Goal: Manage account settings

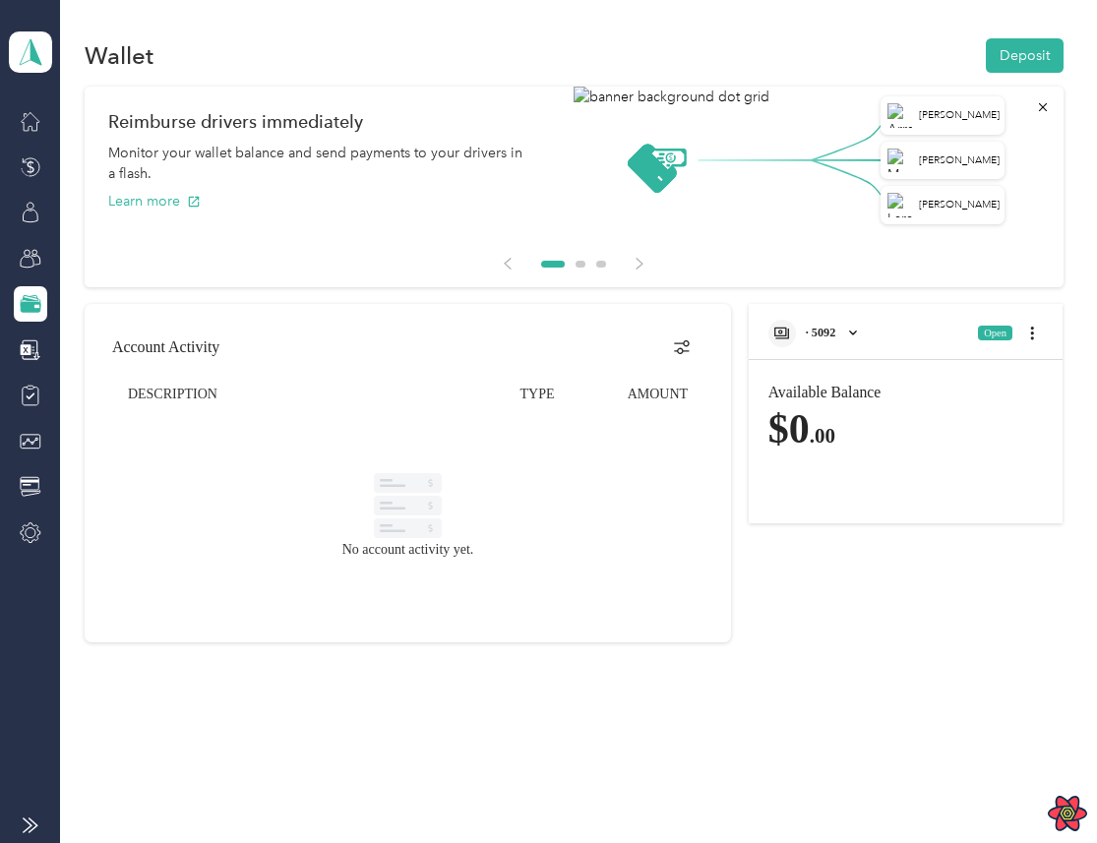
click at [842, 347] on div "· 5092 Open" at bounding box center [906, 326] width 315 height 45
click at [855, 337] on div "· 5092" at bounding box center [814, 334] width 93 height 28
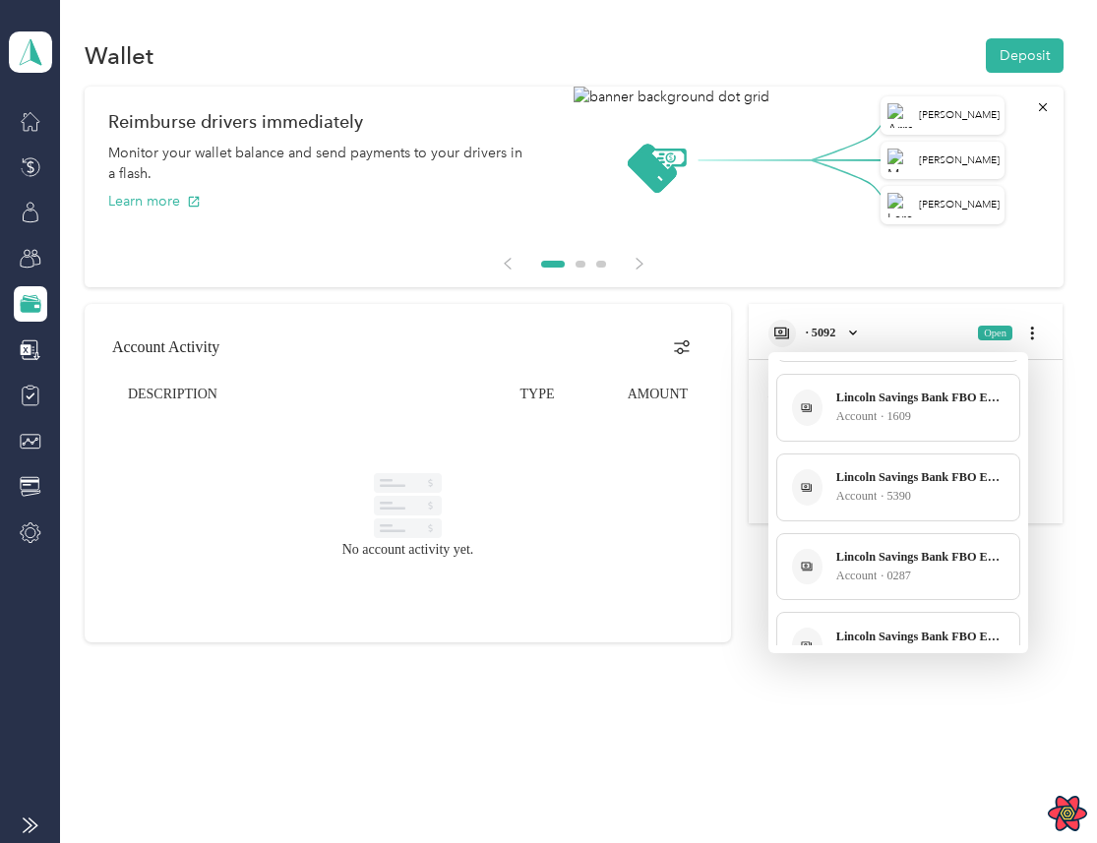
scroll to position [913, 0]
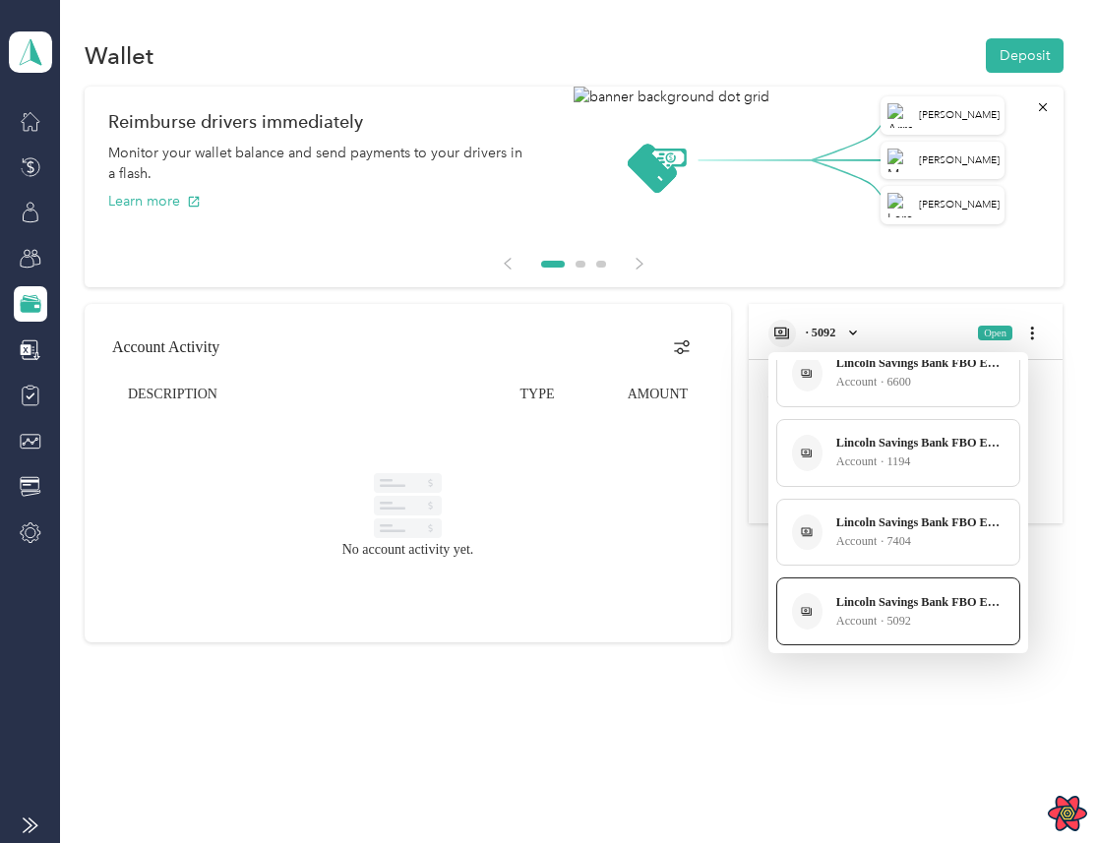
click at [699, 775] on div at bounding box center [548, 421] width 1097 height 843
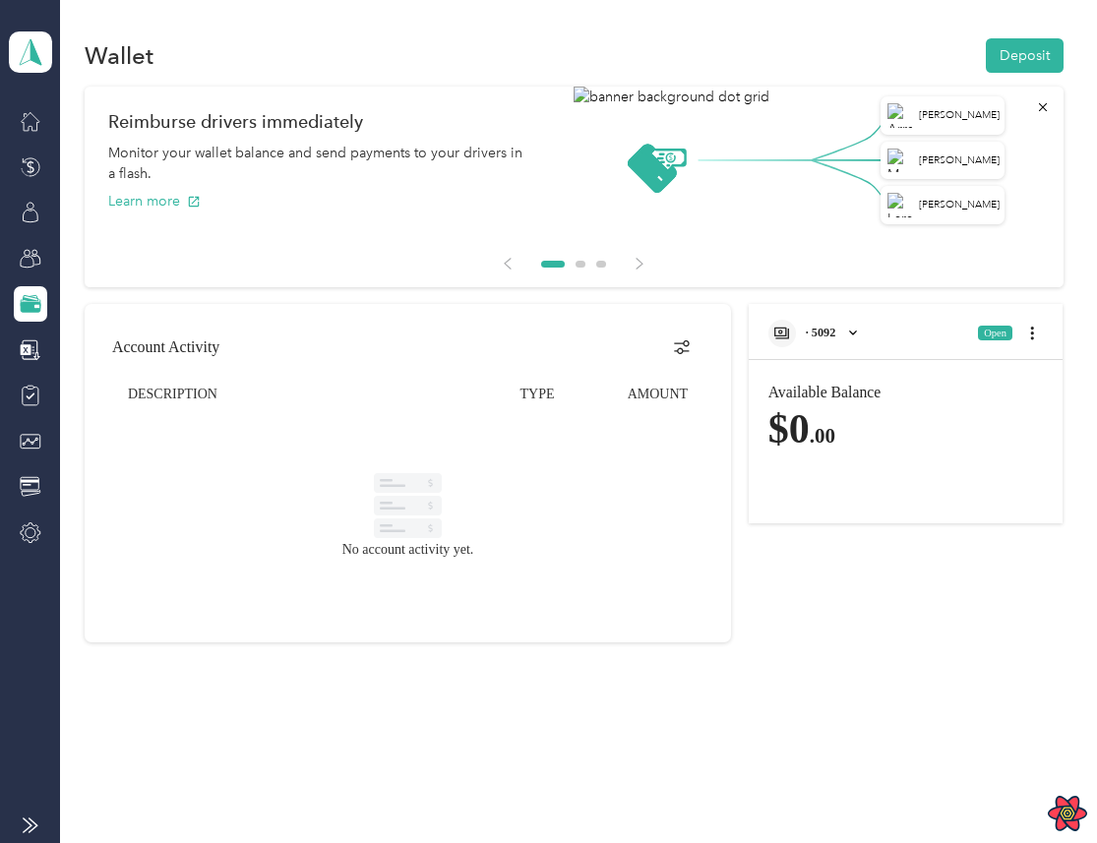
click at [854, 330] on div "· 5092" at bounding box center [814, 334] width 93 height 28
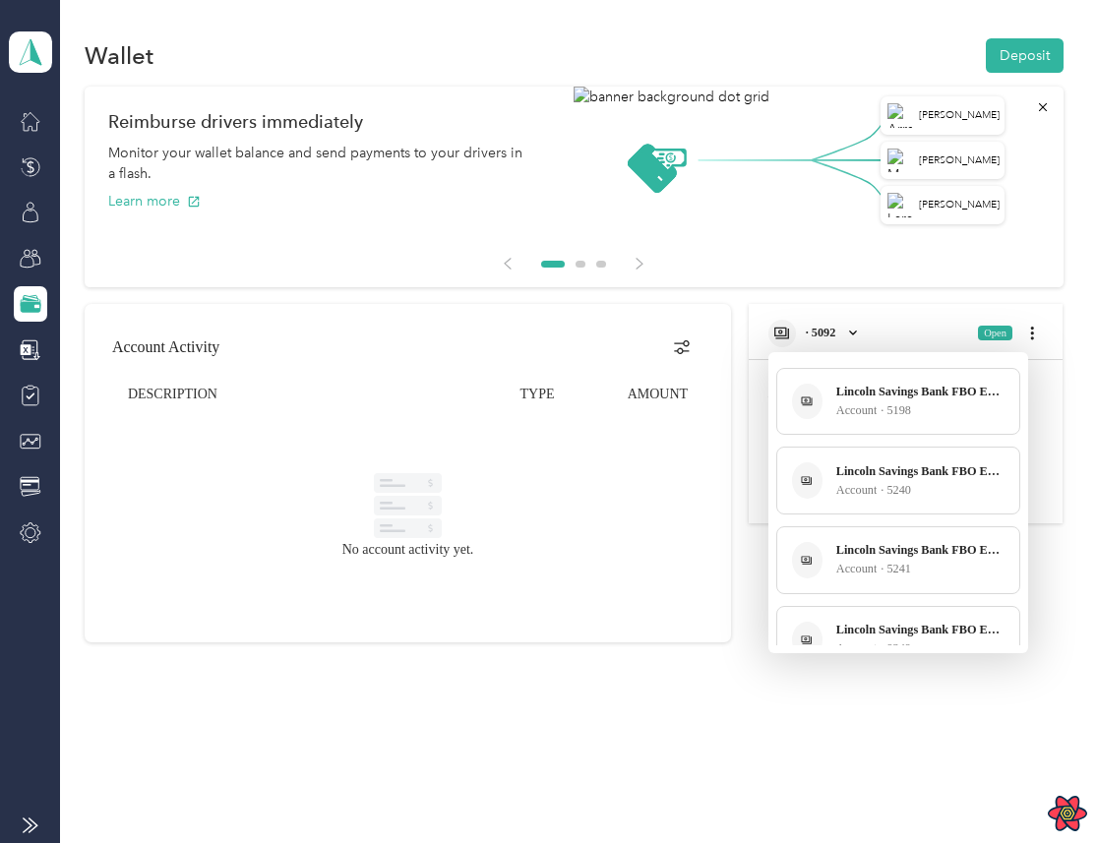
scroll to position [0, 0]
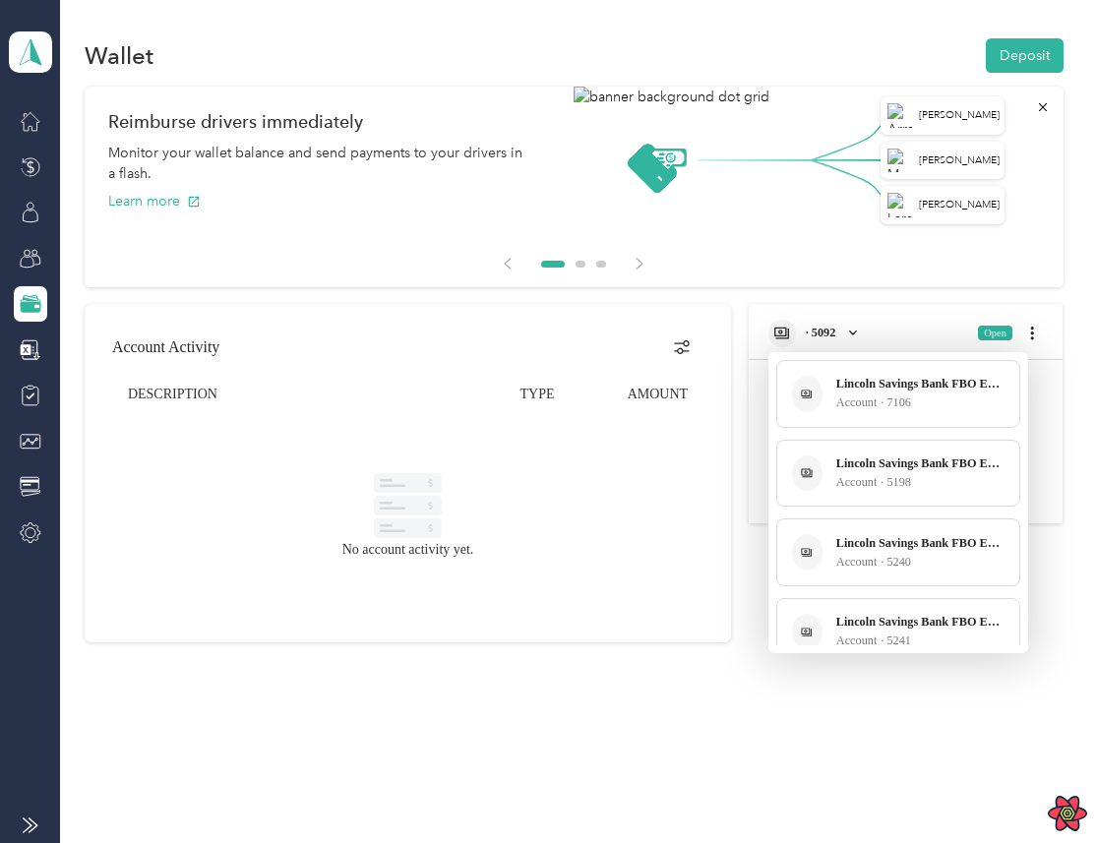
click at [639, 254] on div at bounding box center [548, 421] width 1097 height 843
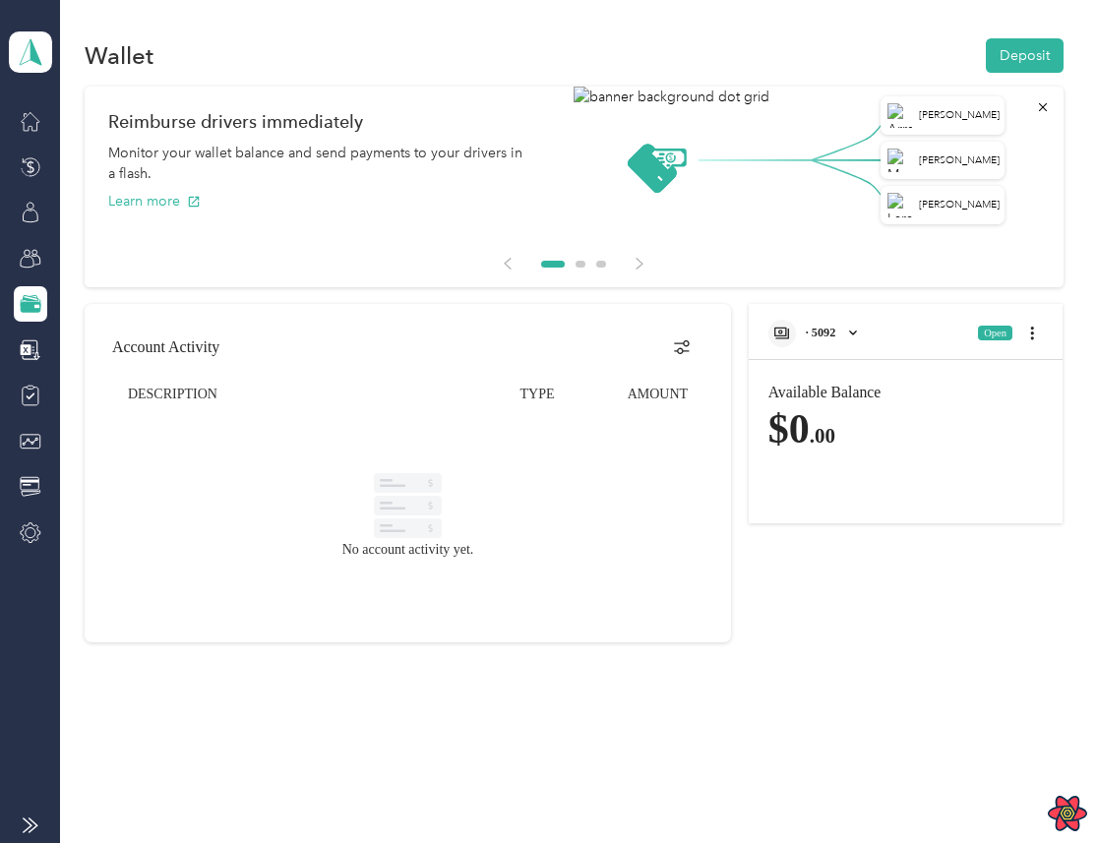
click at [889, 318] on div "· 5092 Open" at bounding box center [906, 326] width 315 height 45
click at [859, 327] on div "· 5092" at bounding box center [814, 334] width 93 height 28
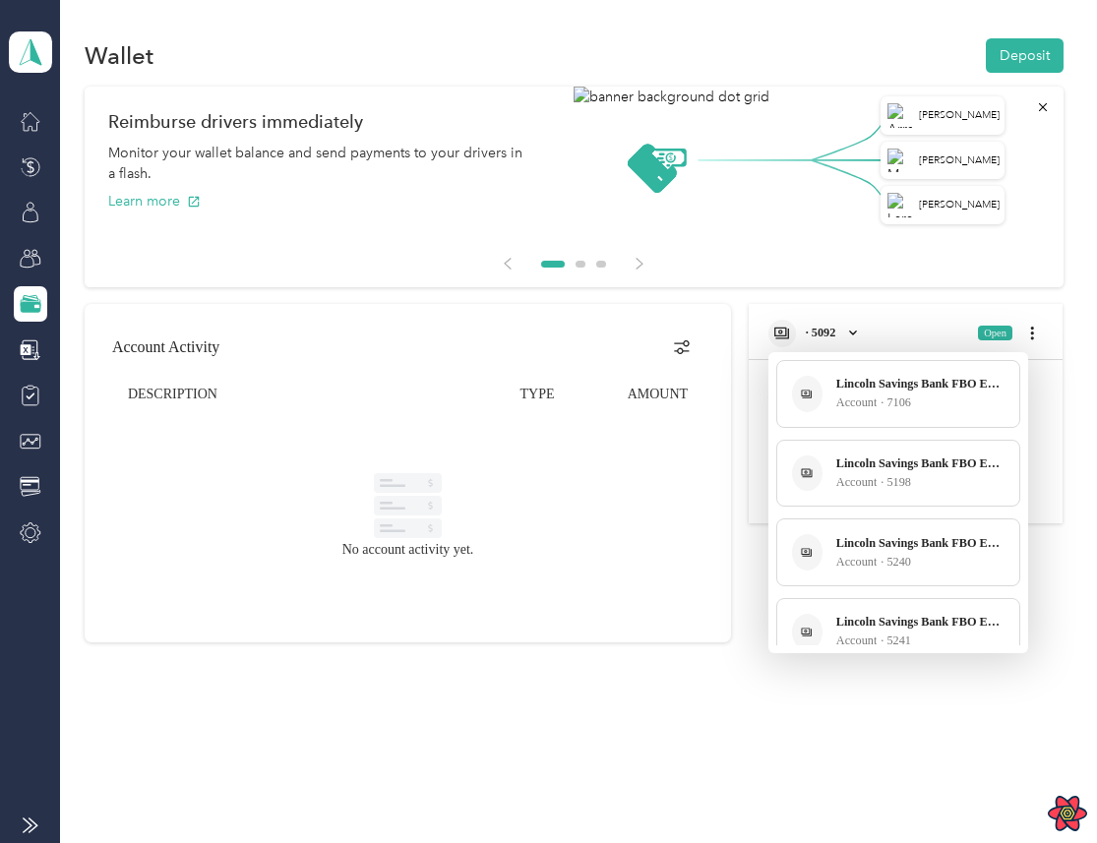
click at [646, 547] on div at bounding box center [548, 421] width 1097 height 843
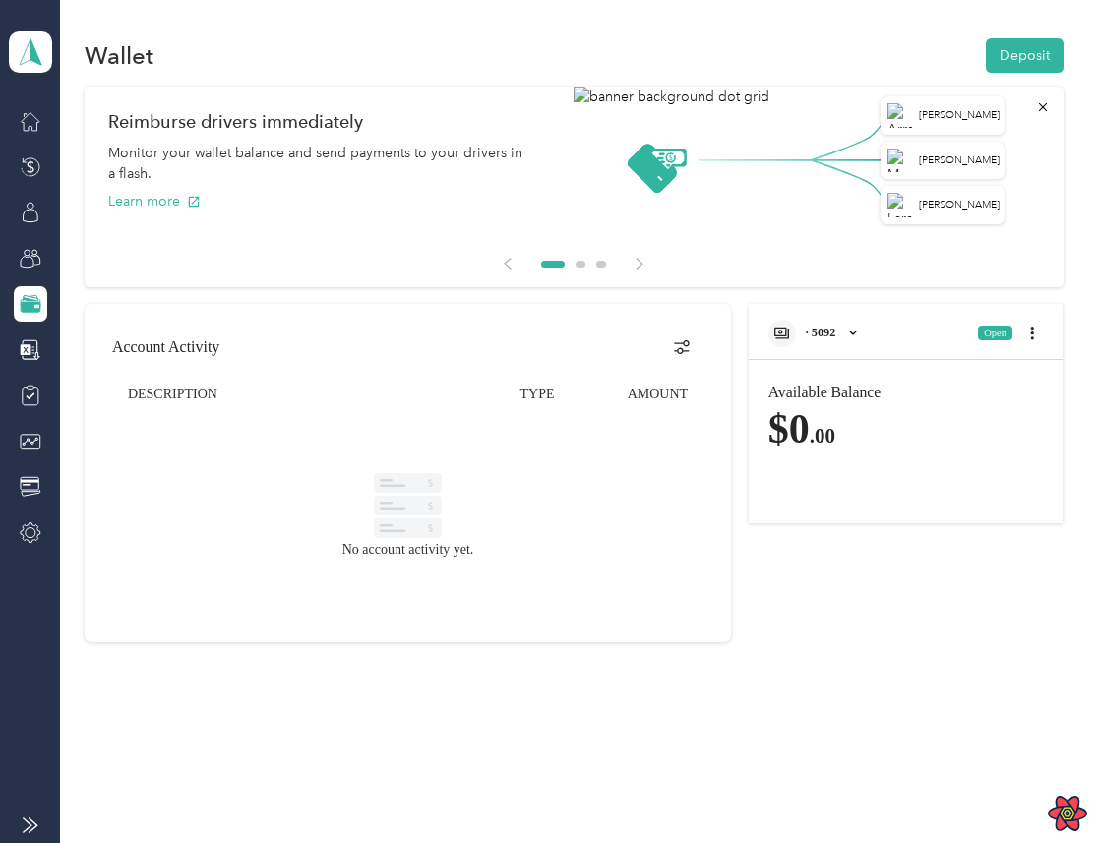
click at [873, 52] on div "Wallet Deposit" at bounding box center [574, 54] width 979 height 41
click at [49, 37] on span at bounding box center [30, 51] width 43 height 41
click at [20, 539] on icon at bounding box center [31, 533] width 22 height 22
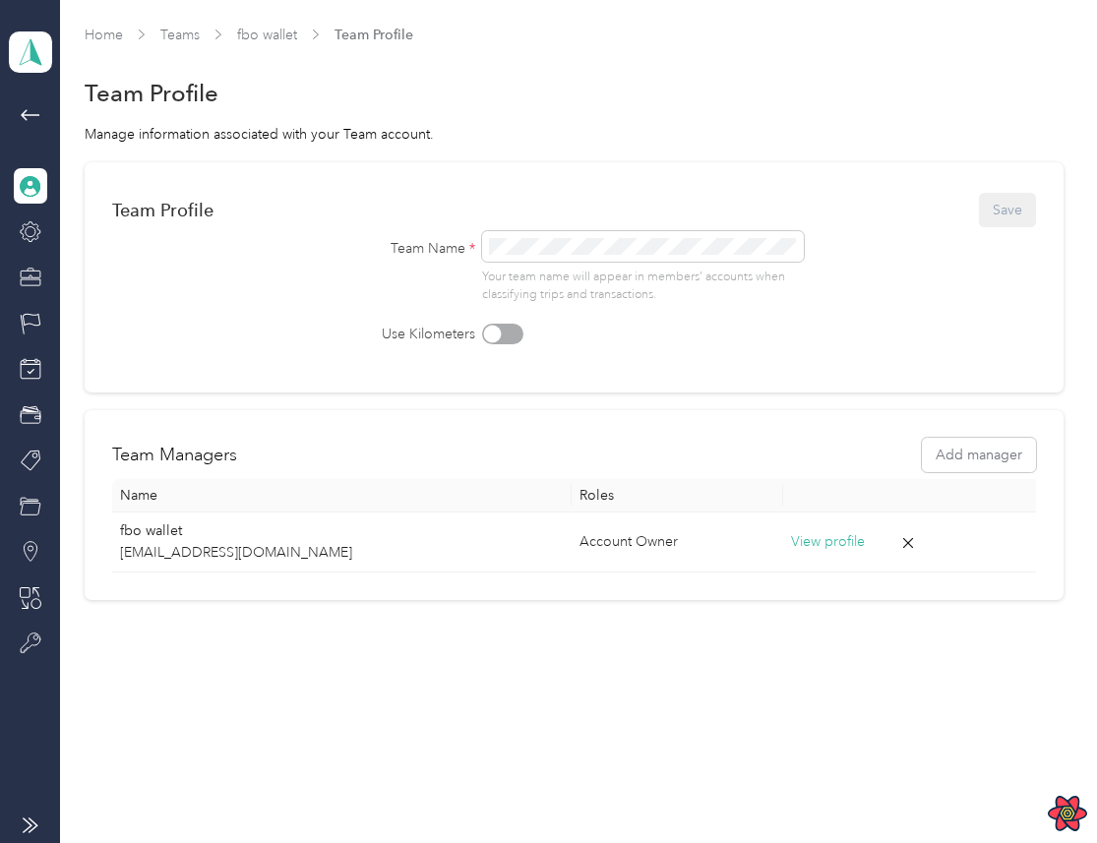
click at [255, 42] on span "fbo wallet" at bounding box center [267, 35] width 60 height 21
click at [567, 187] on div "Team Profile Save Team Name * Your team name will appear in members’ accounts w…" at bounding box center [574, 277] width 979 height 231
click at [33, 113] on icon at bounding box center [31, 115] width 24 height 24
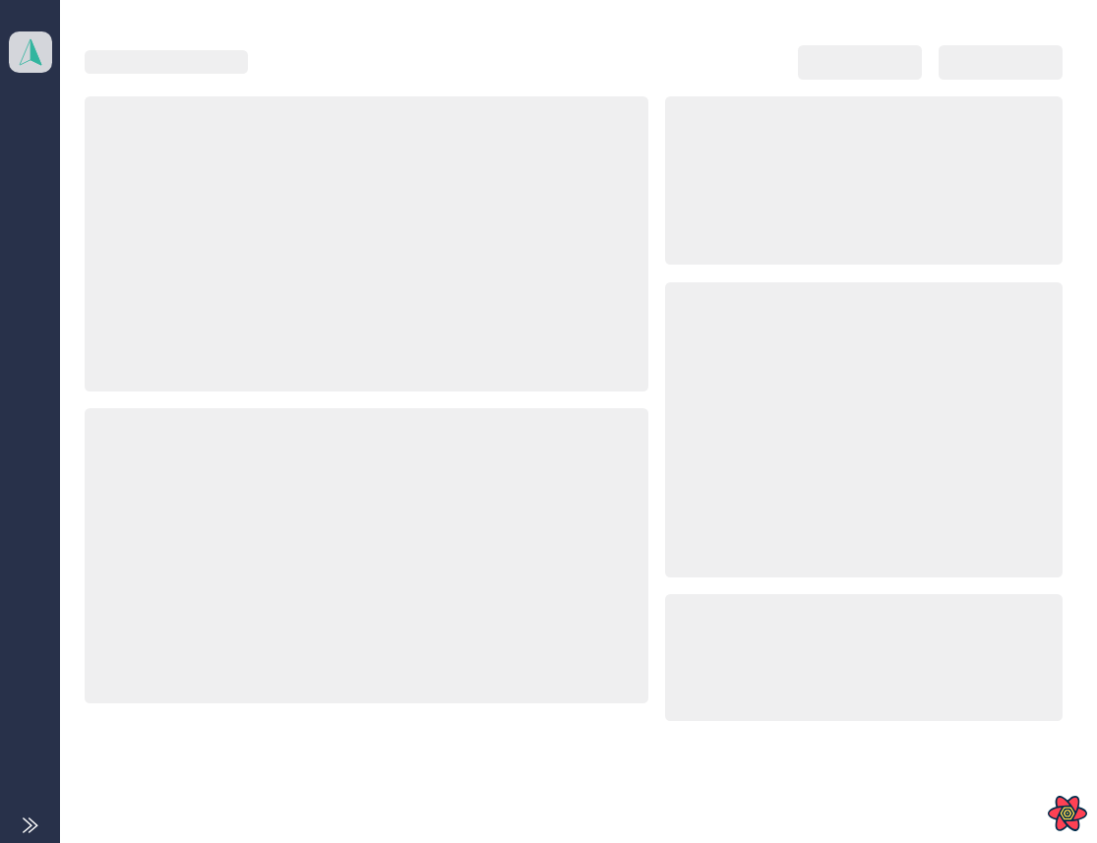
click at [41, 50] on icon at bounding box center [31, 52] width 30 height 28
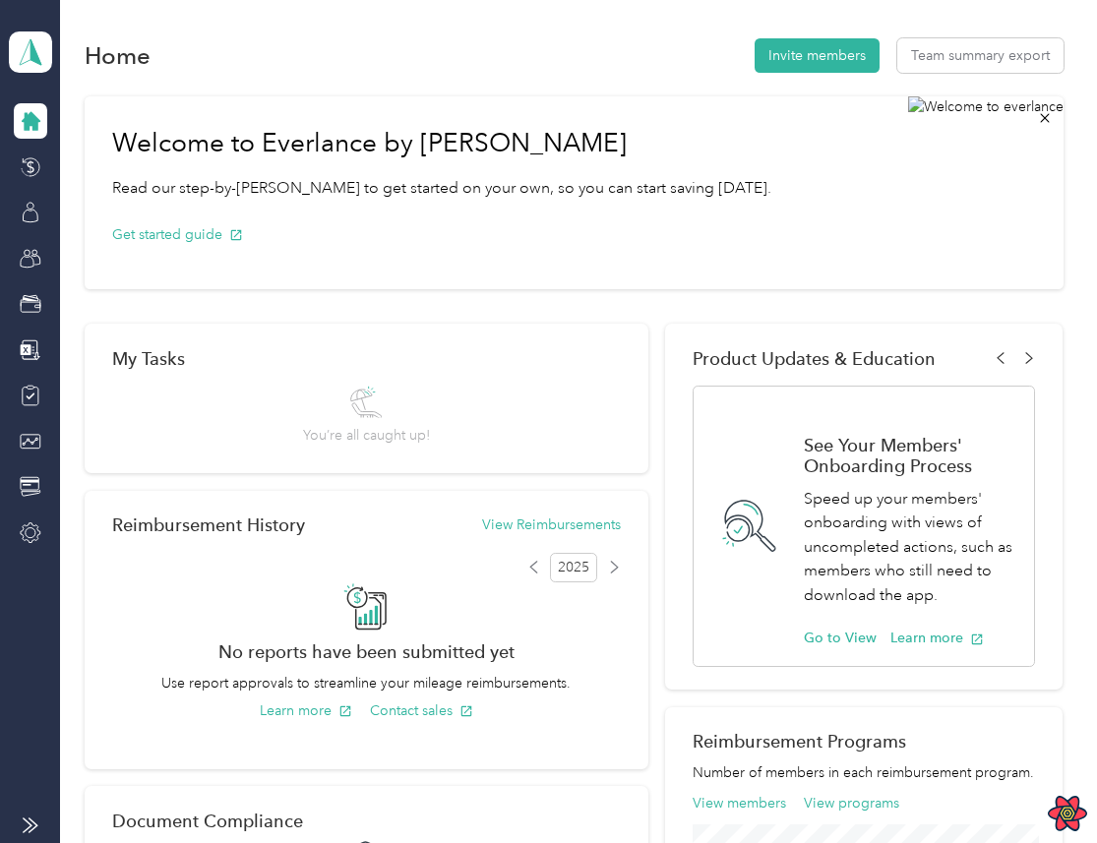
click at [72, 199] on div "Personal dashboard" at bounding box center [88, 206] width 124 height 21
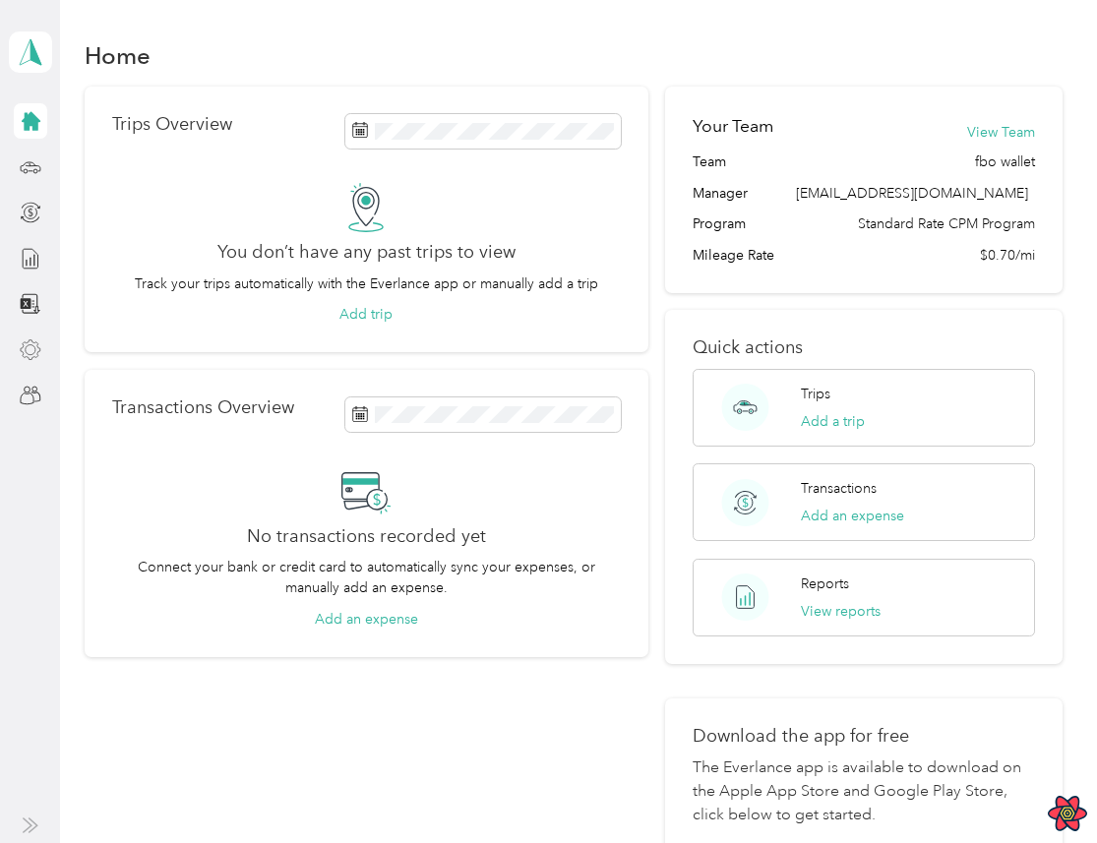
click at [37, 362] on div at bounding box center [30, 350] width 33 height 35
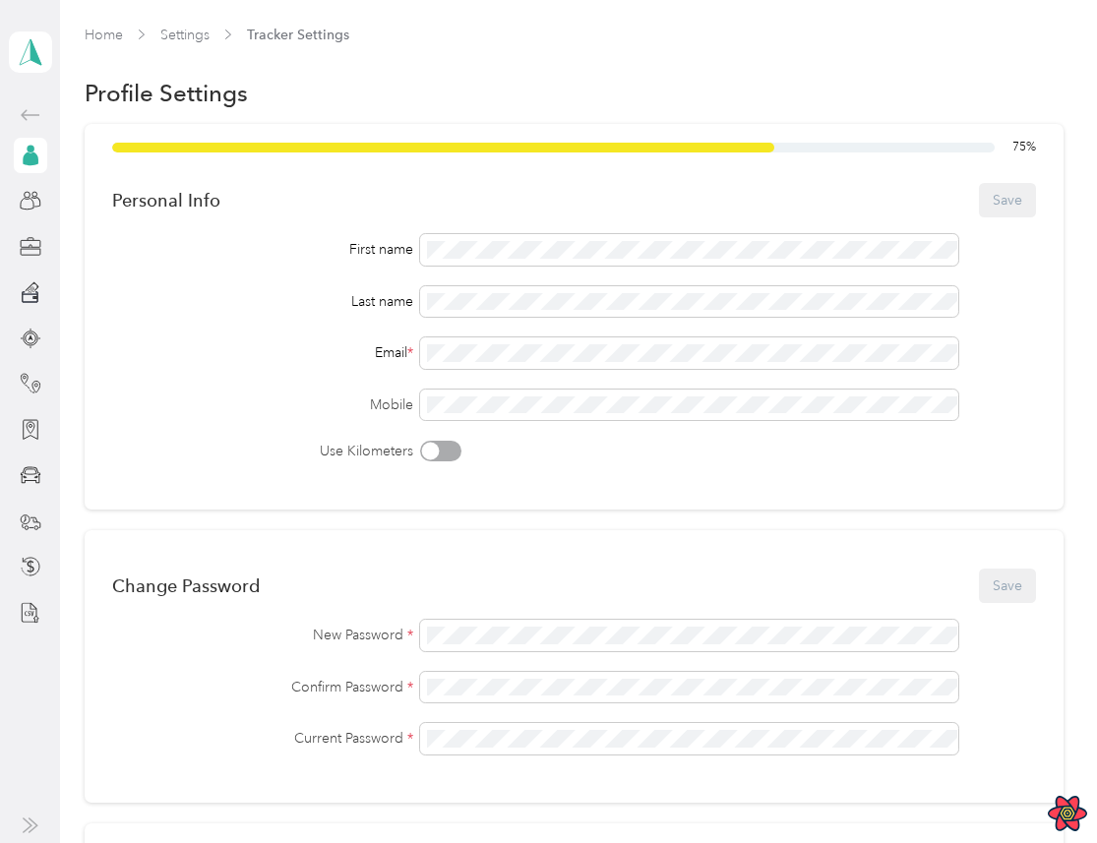
click at [536, 336] on div "First name Last name Email * Mobile Use Kilometers" at bounding box center [574, 347] width 924 height 227
click at [299, 286] on div "Last name" at bounding box center [574, 301] width 924 height 31
click at [31, 56] on polygon at bounding box center [36, 51] width 11 height 26
click at [109, 249] on div "Log out" at bounding box center [216, 251] width 387 height 34
